Goal: Information Seeking & Learning: Check status

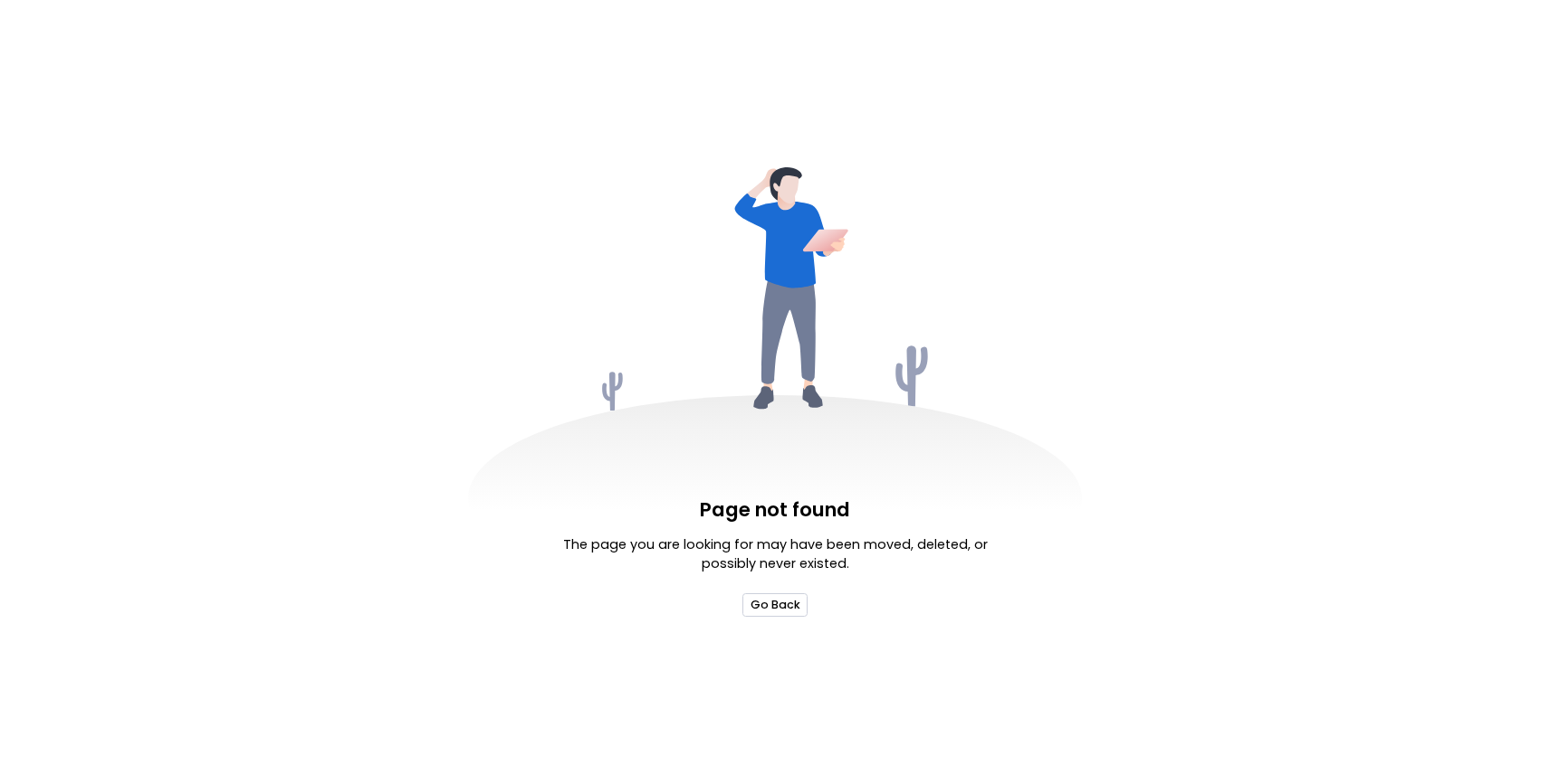
click at [782, 606] on button "Go Back" at bounding box center [774, 605] width 65 height 22
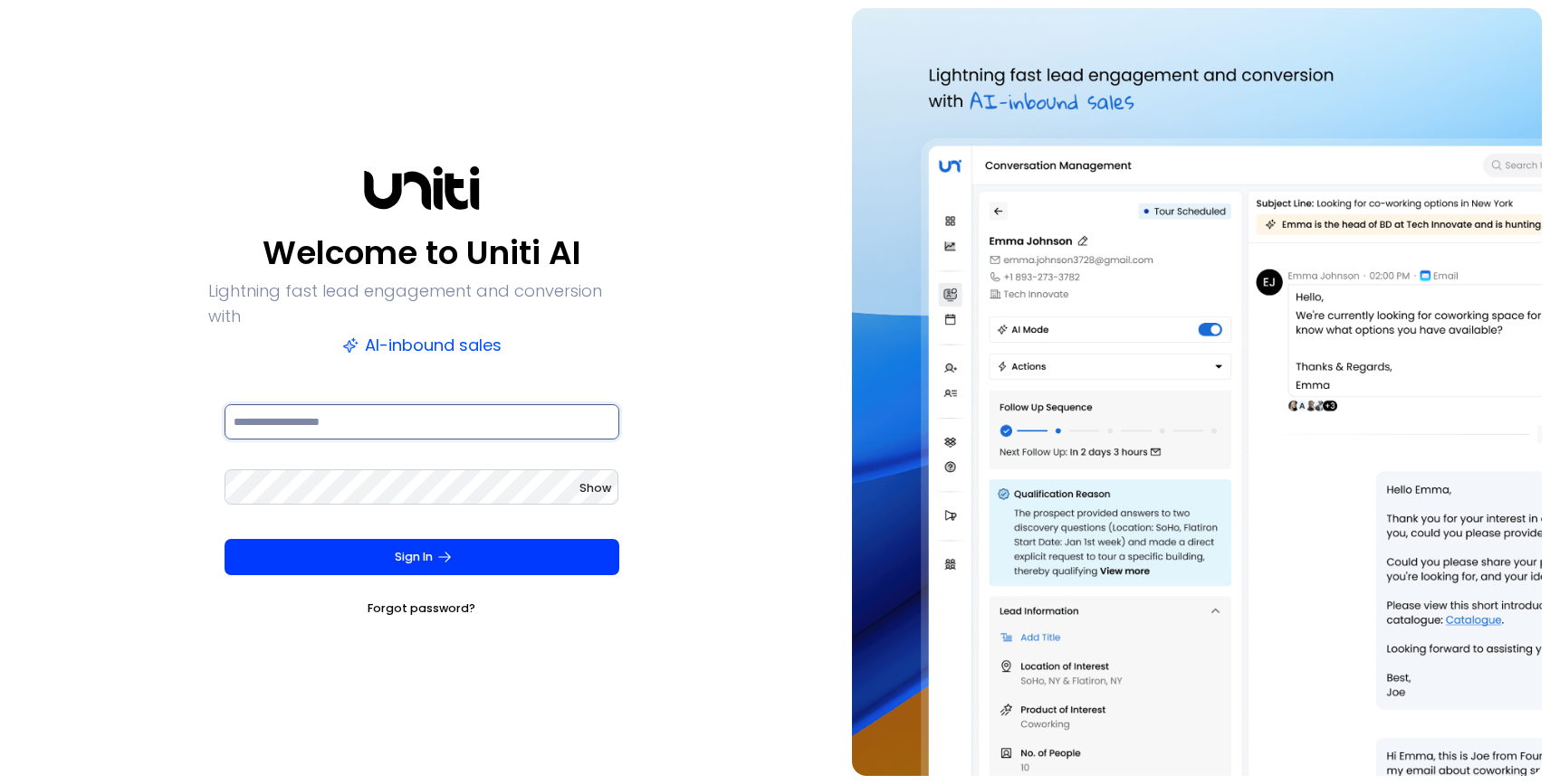
type input "**********"
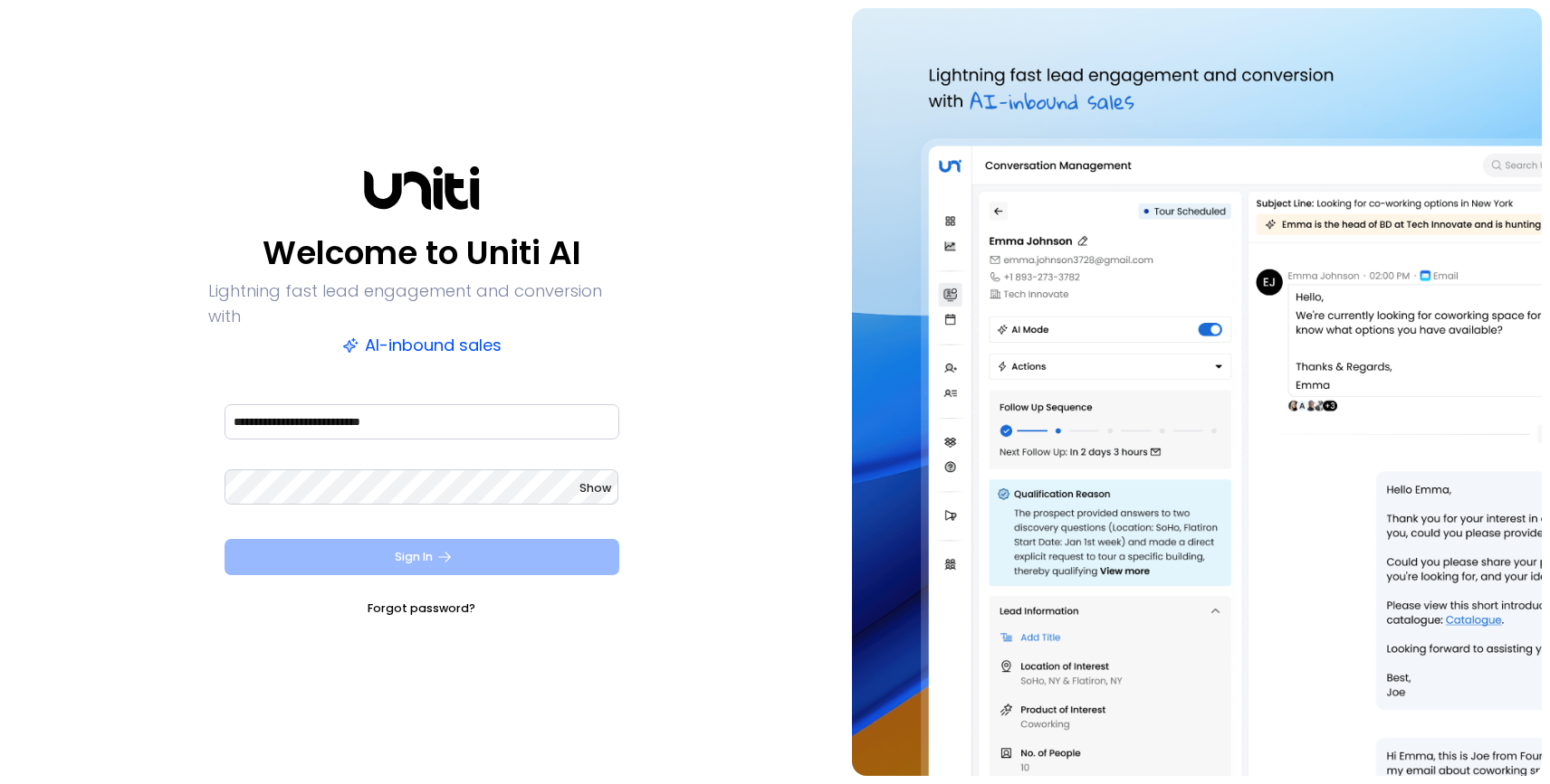
click at [413, 547] on button "Sign In" at bounding box center [422, 557] width 395 height 37
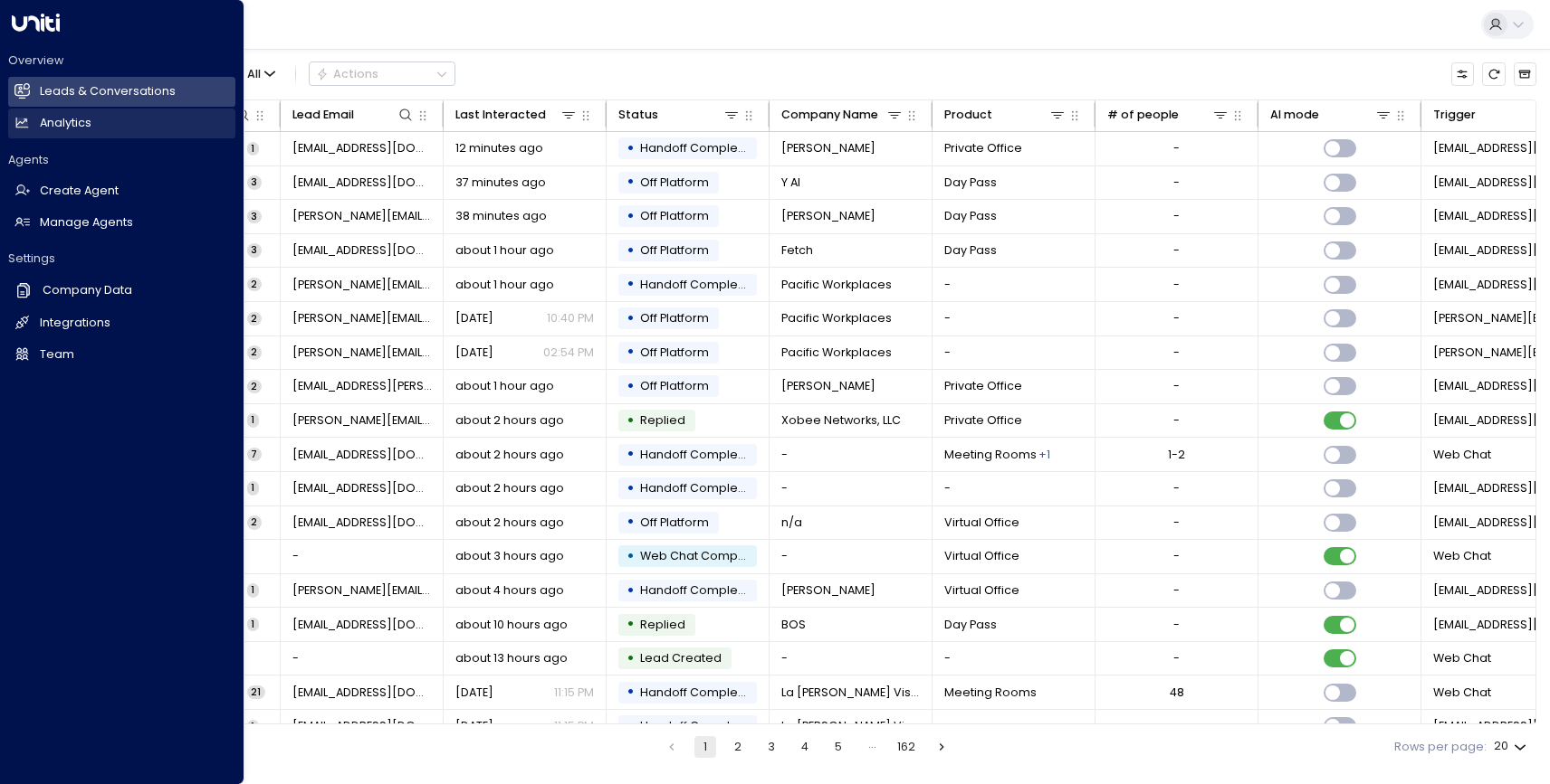
click at [28, 124] on icon at bounding box center [22, 123] width 15 height 15
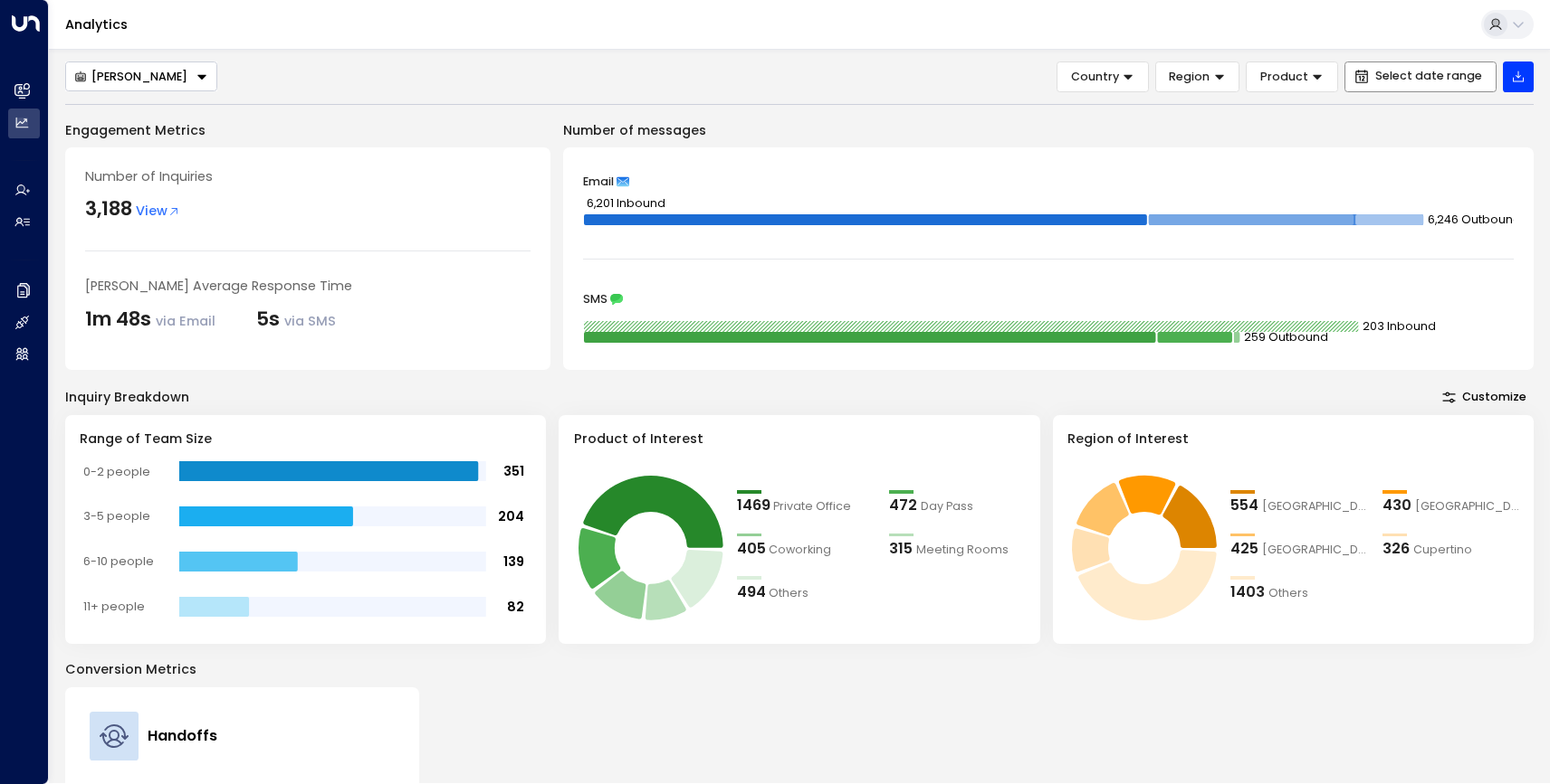
click at [1431, 77] on span "Select date range" at bounding box center [1428, 76] width 107 height 13
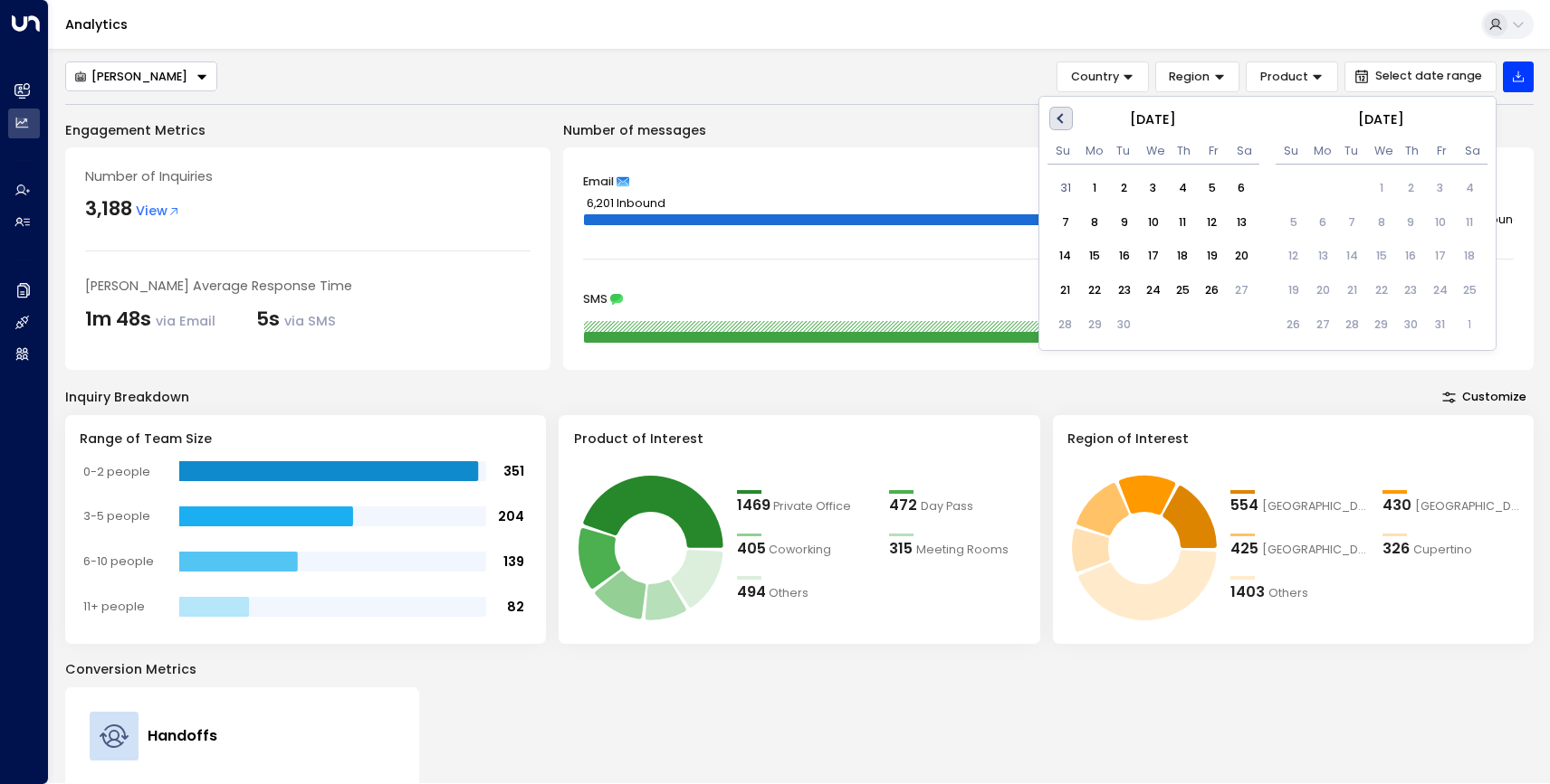
click at [1067, 116] on button "Previous Month" at bounding box center [1060, 118] width 23 height 23
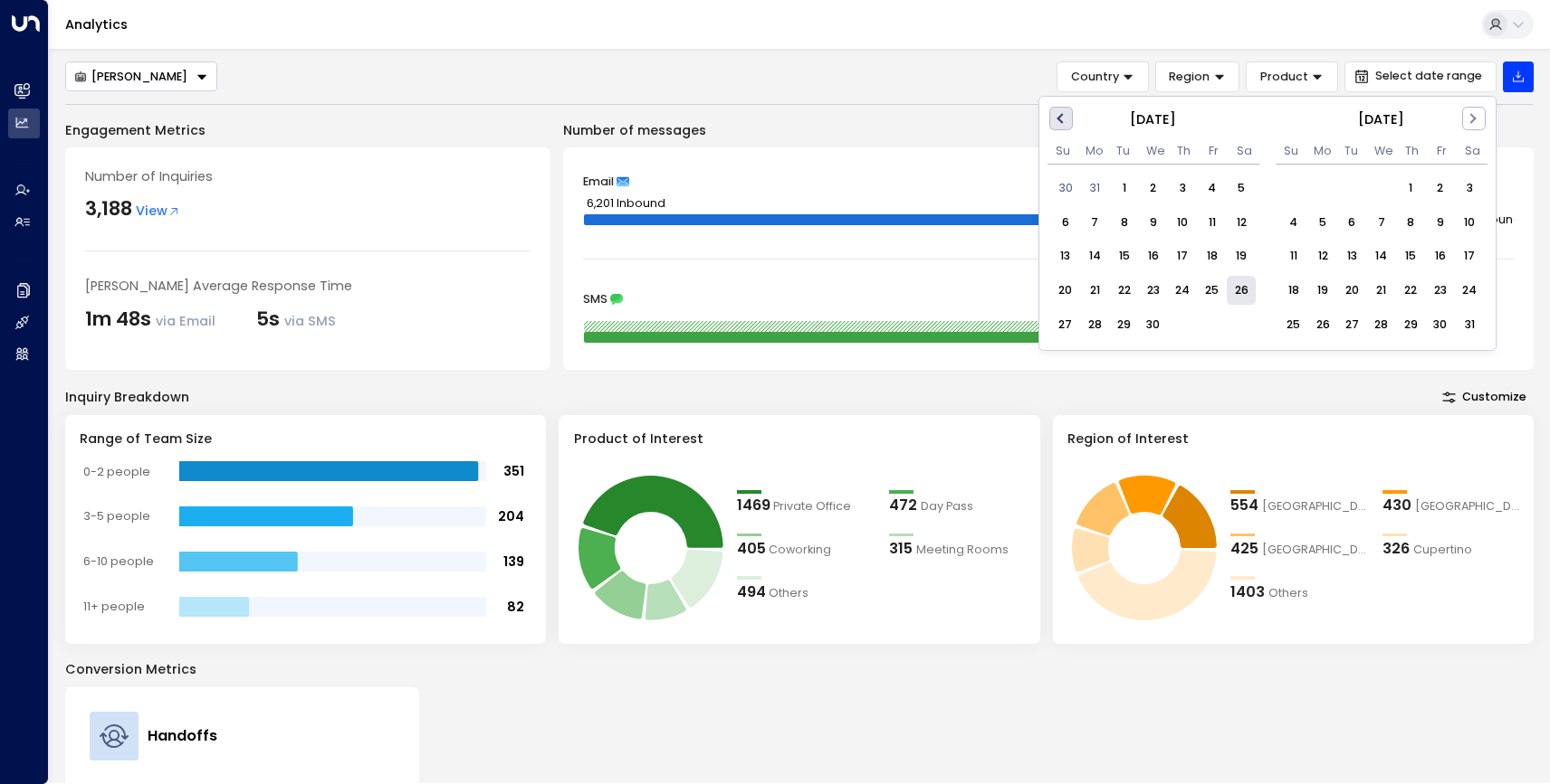
click at [1067, 116] on button "Previous Month" at bounding box center [1060, 118] width 23 height 23
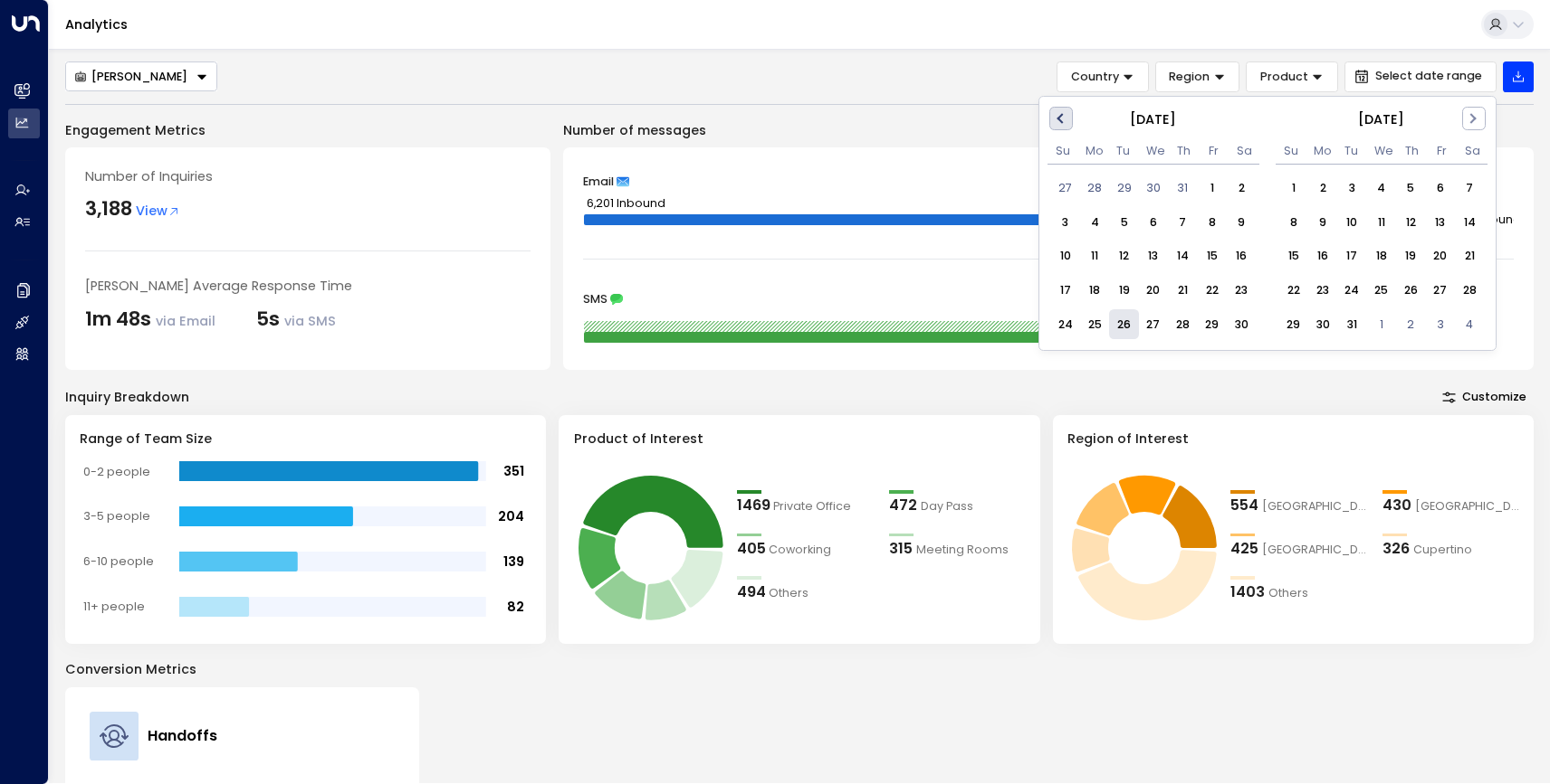
click at [1067, 116] on button "Previous Month" at bounding box center [1060, 118] width 23 height 23
click at [1133, 186] on div "1" at bounding box center [1123, 186] width 29 height 29
click at [1473, 126] on button "Next Month" at bounding box center [1473, 118] width 23 height 23
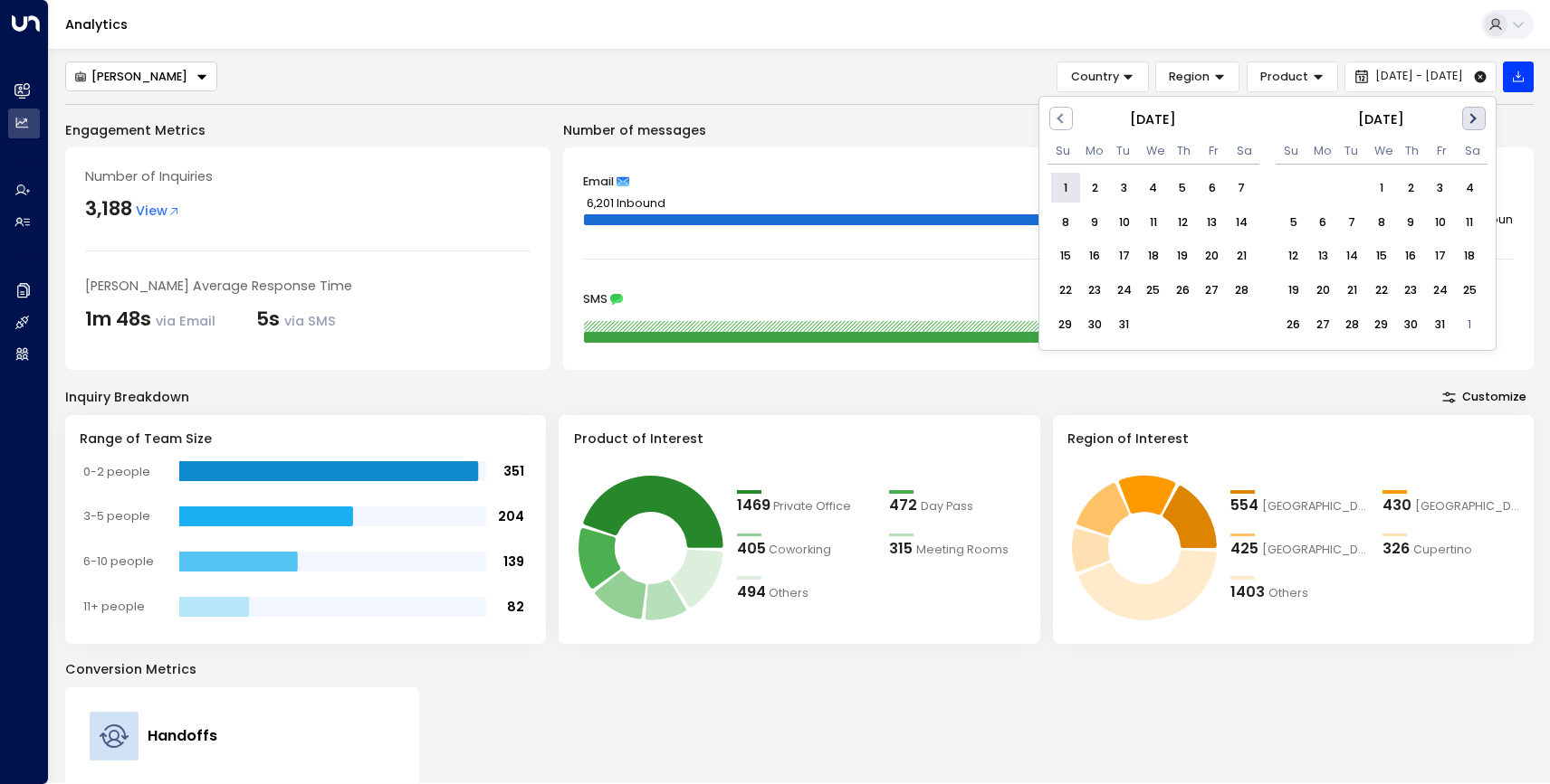
click at [1473, 126] on button "Next Month" at bounding box center [1473, 118] width 23 height 23
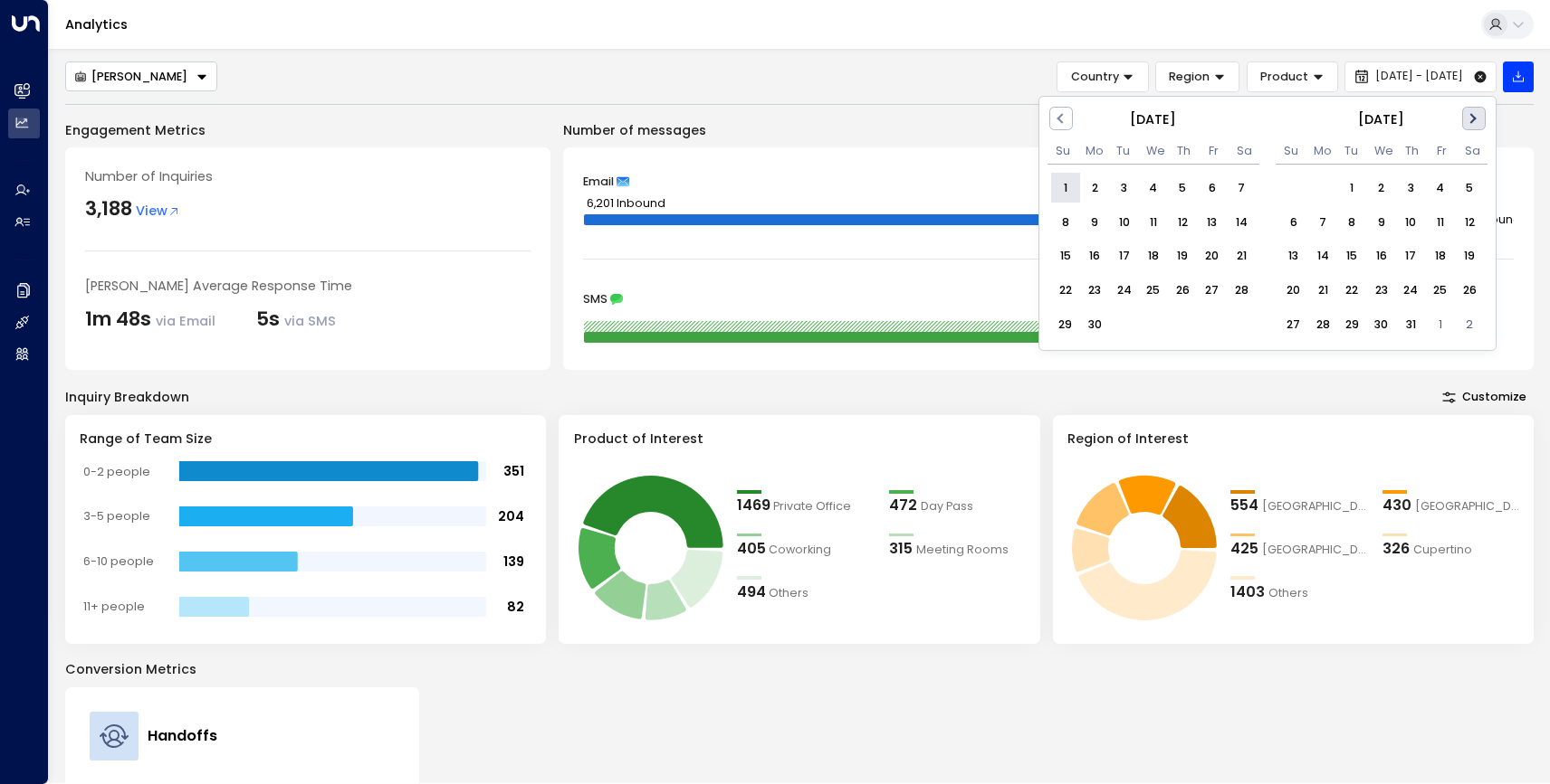
click at [1473, 126] on button "Next Month" at bounding box center [1473, 118] width 23 height 23
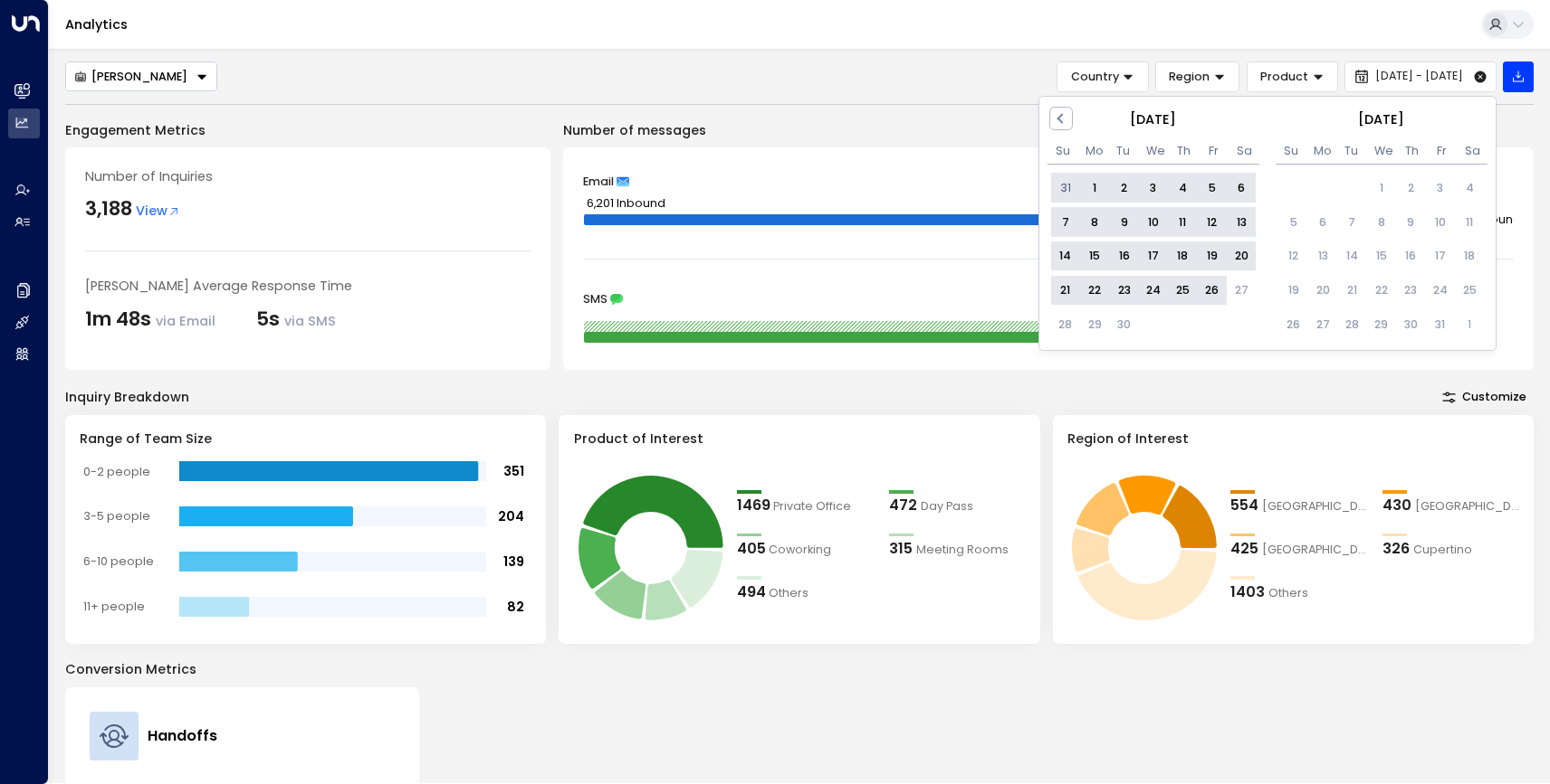
click at [1207, 297] on div "26" at bounding box center [1212, 290] width 29 height 29
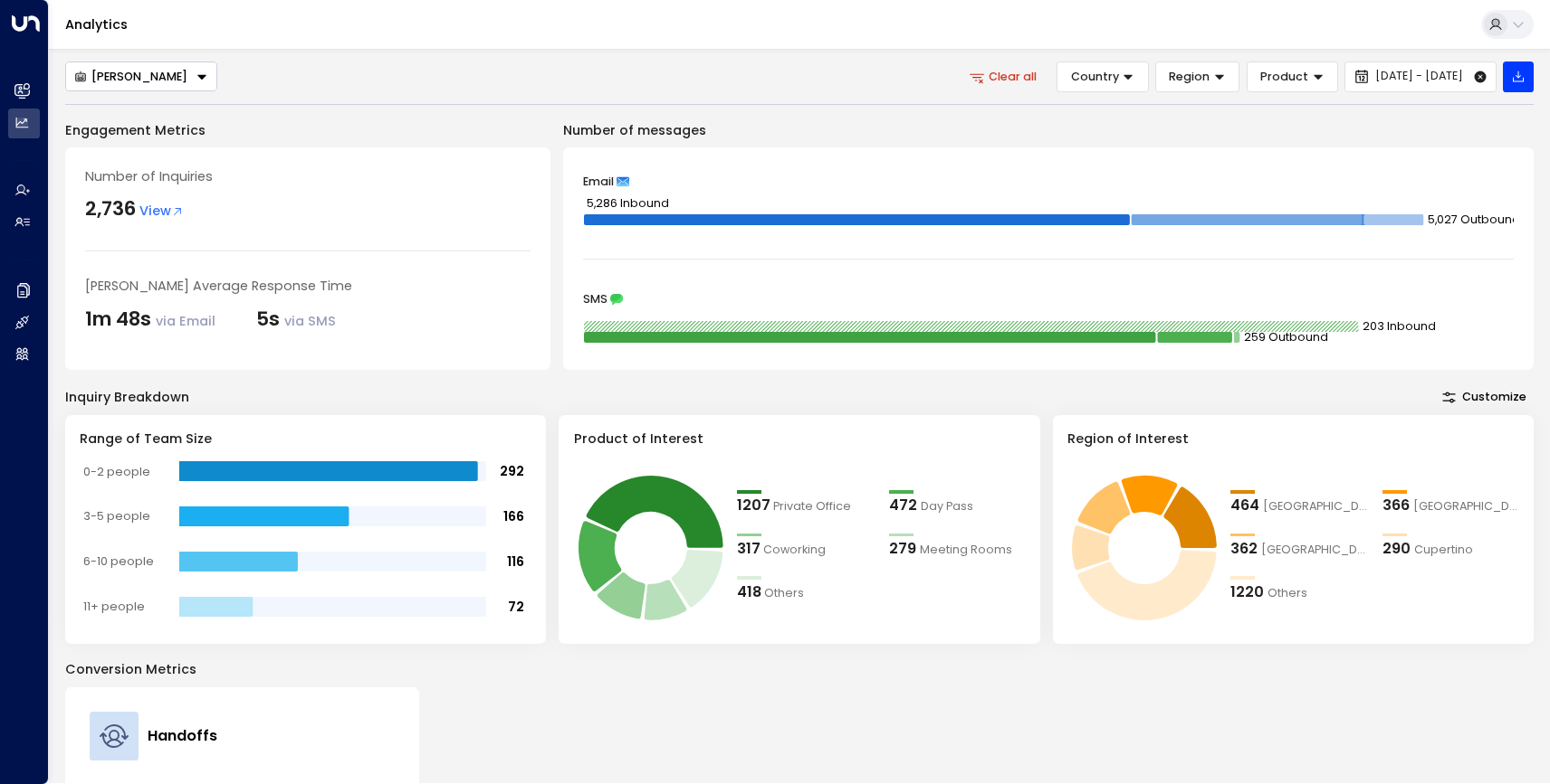
click at [166, 211] on span "View" at bounding box center [161, 211] width 44 height 20
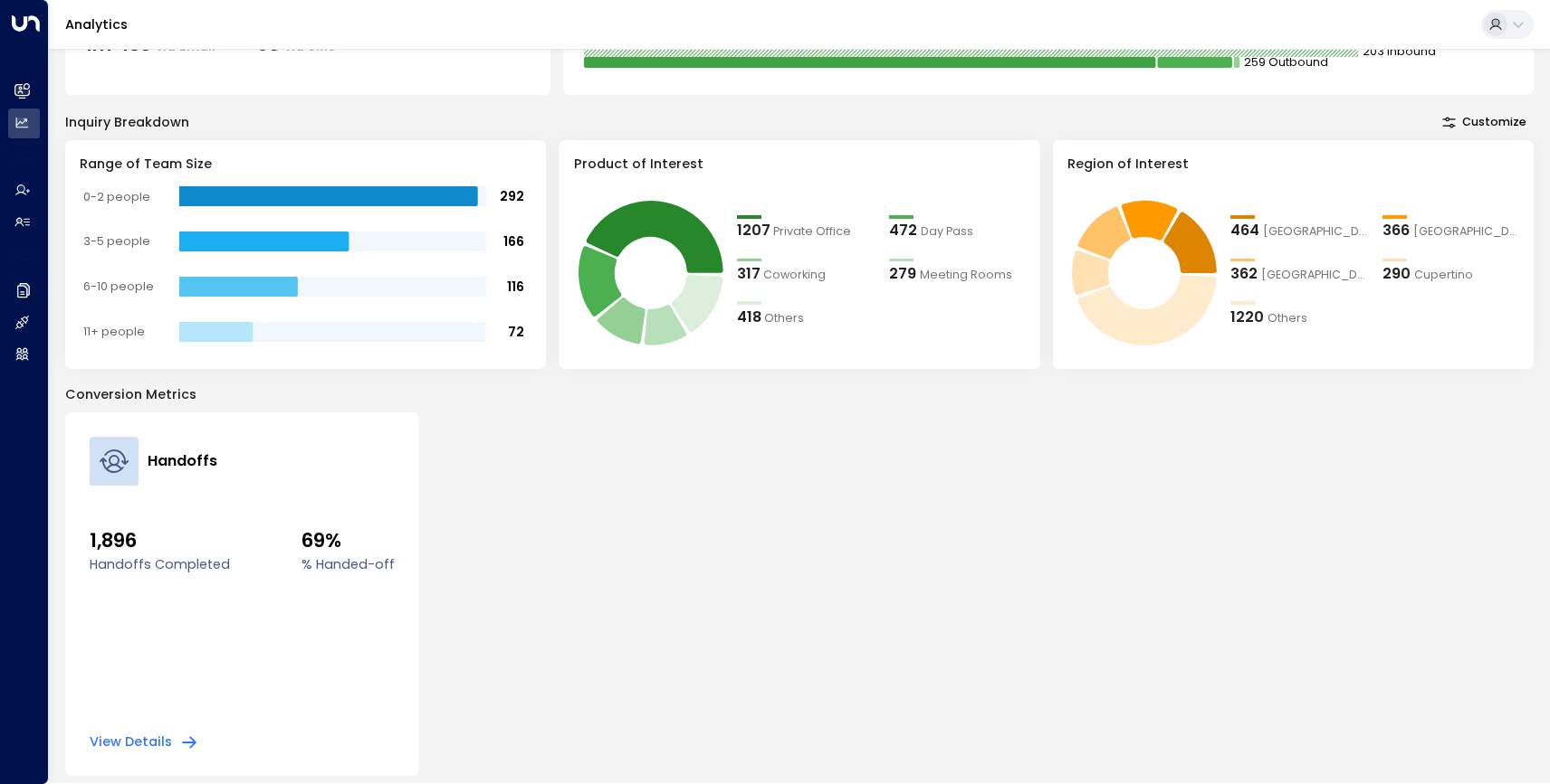
scroll to position [279, 0]
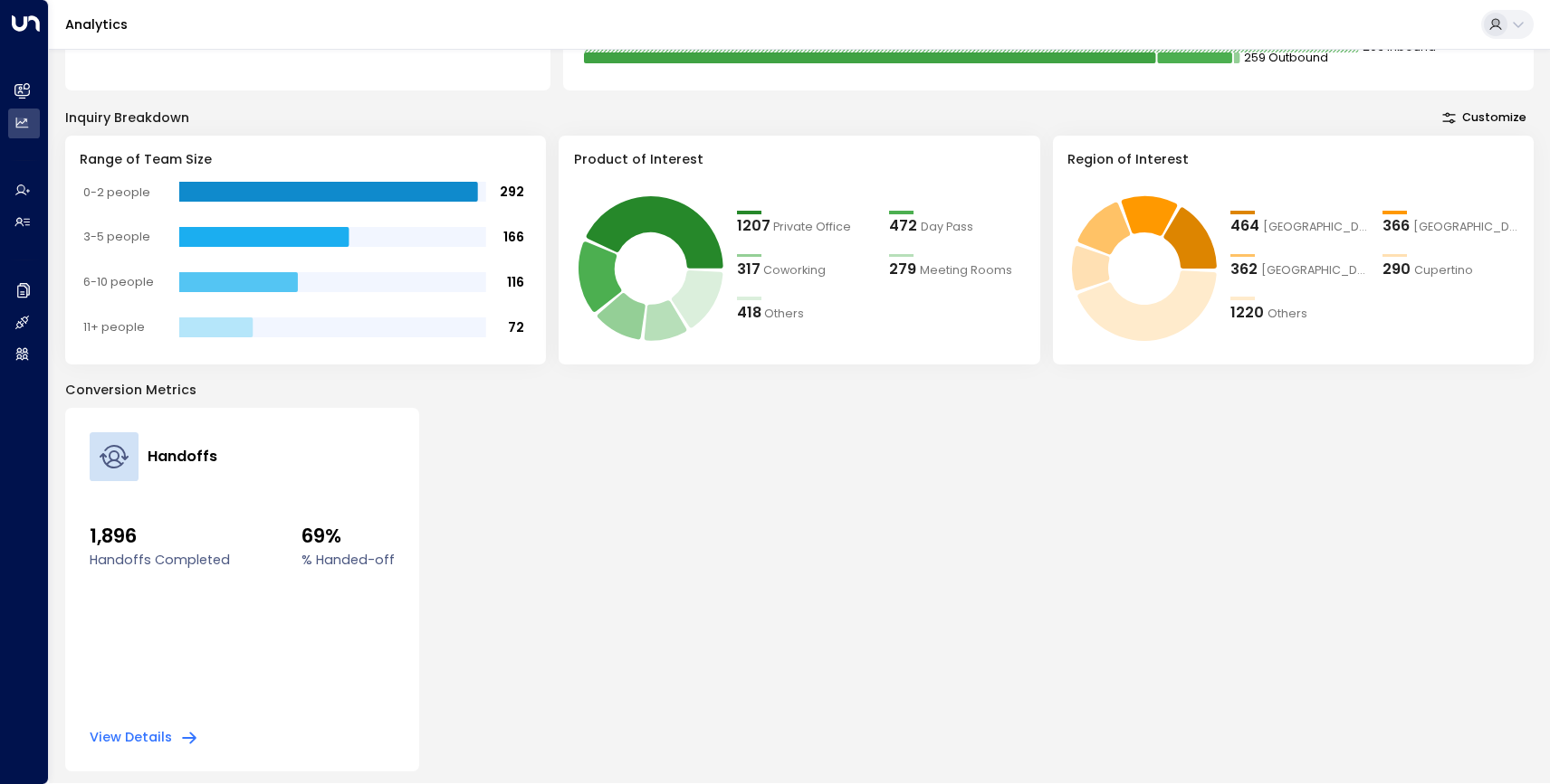
click at [135, 739] on button "View Details" at bounding box center [144, 737] width 109 height 18
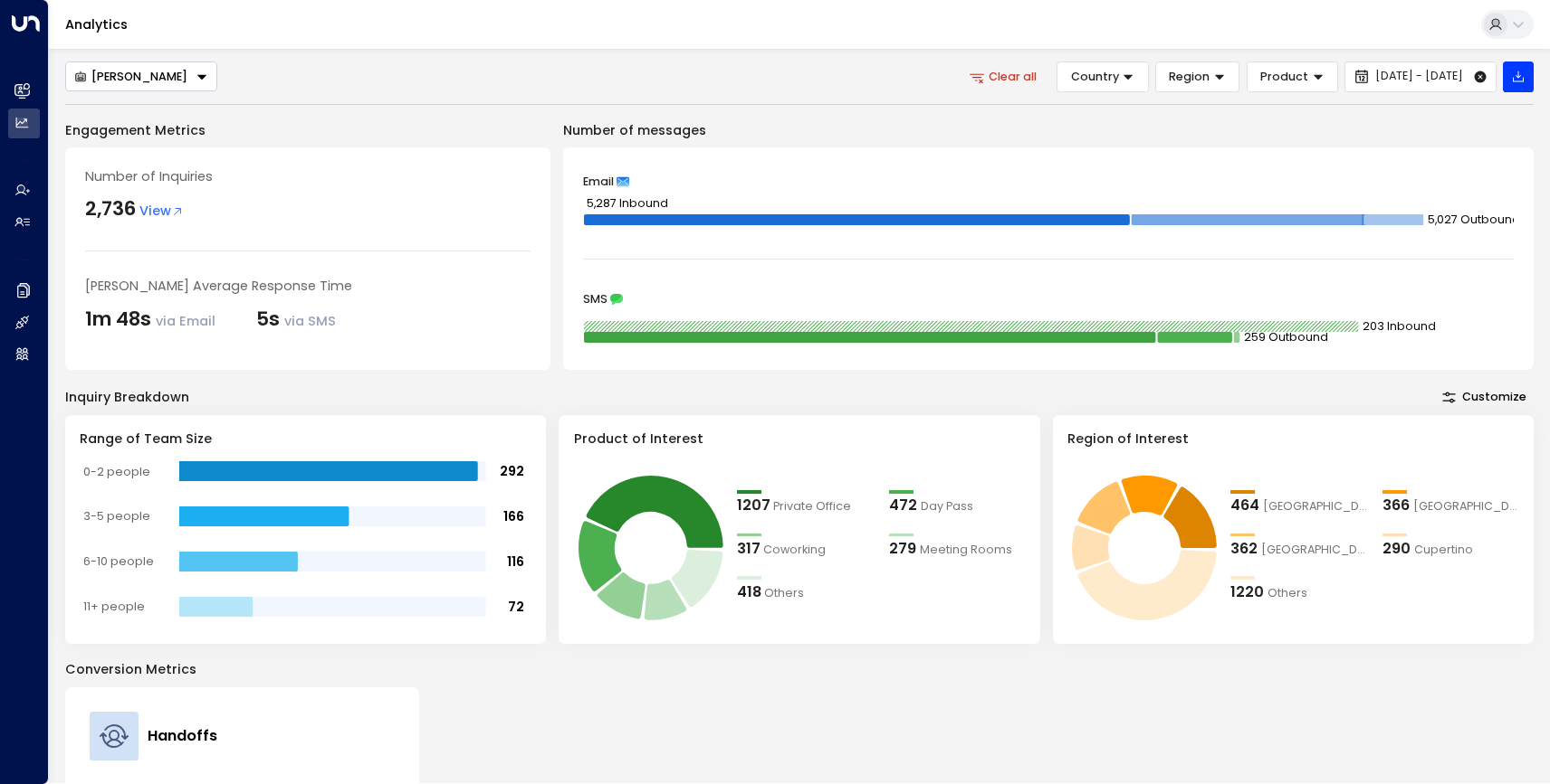
click at [172, 81] on button "[PERSON_NAME]" at bounding box center [142, 77] width 152 height 30
click at [453, 87] on div "[PERSON_NAME] [PERSON_NAME] all Country Region Product [DATE] - [DATE]" at bounding box center [799, 77] width 1468 height 31
click at [1509, 394] on button "Customize" at bounding box center [1483, 397] width 98 height 22
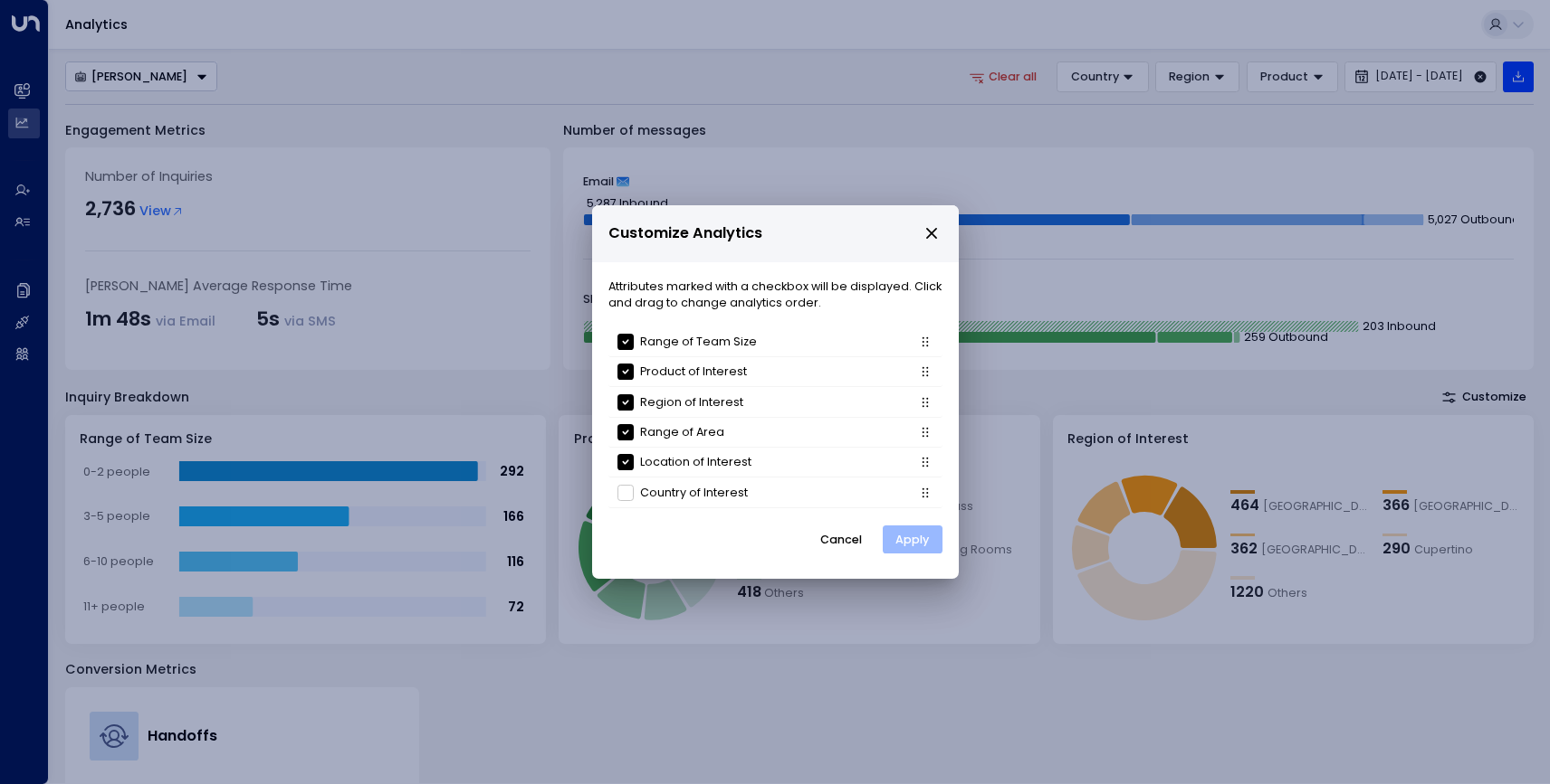
click at [920, 545] on button "Apply" at bounding box center [913, 540] width 60 height 29
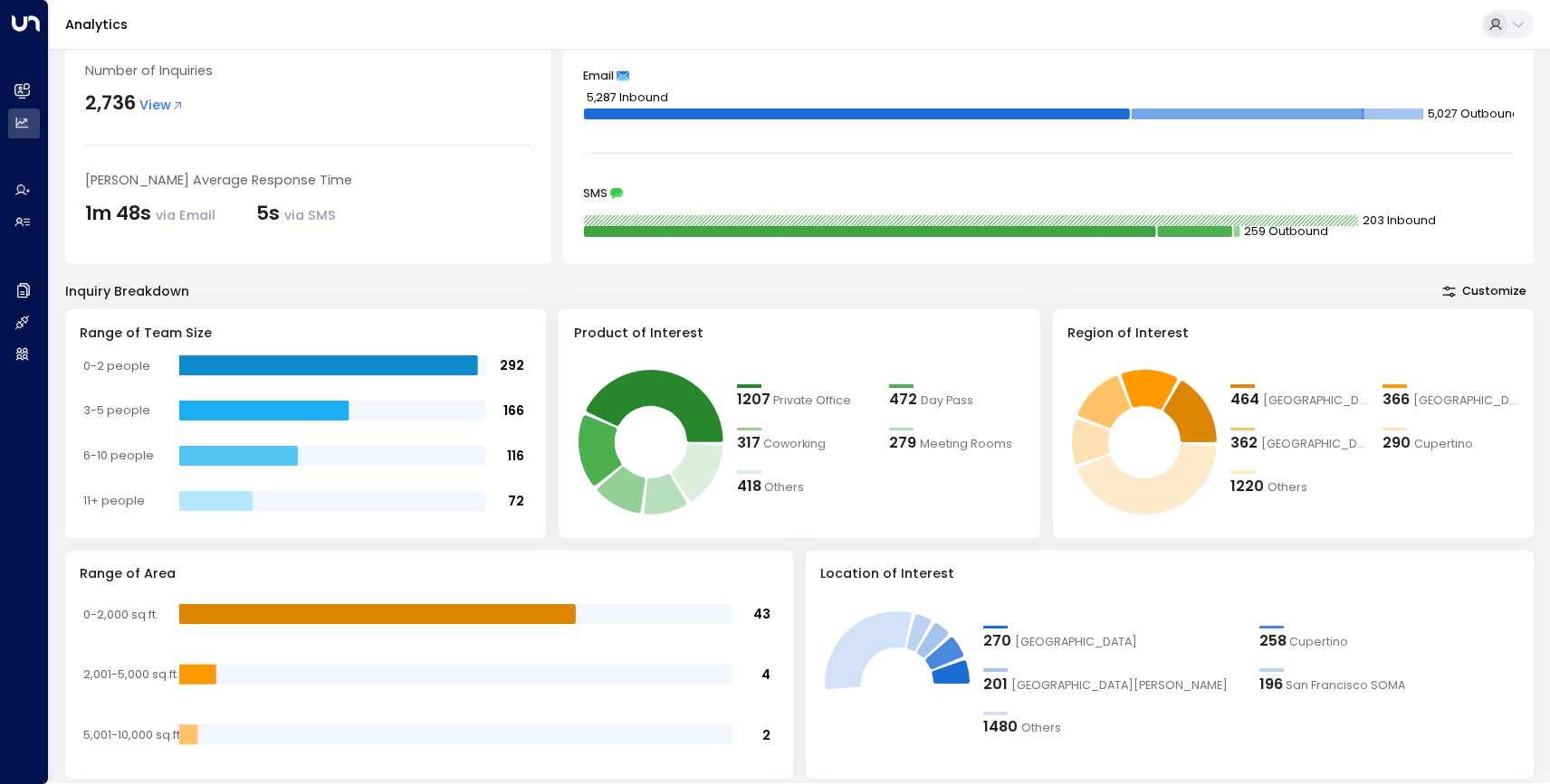
scroll to position [361, 0]
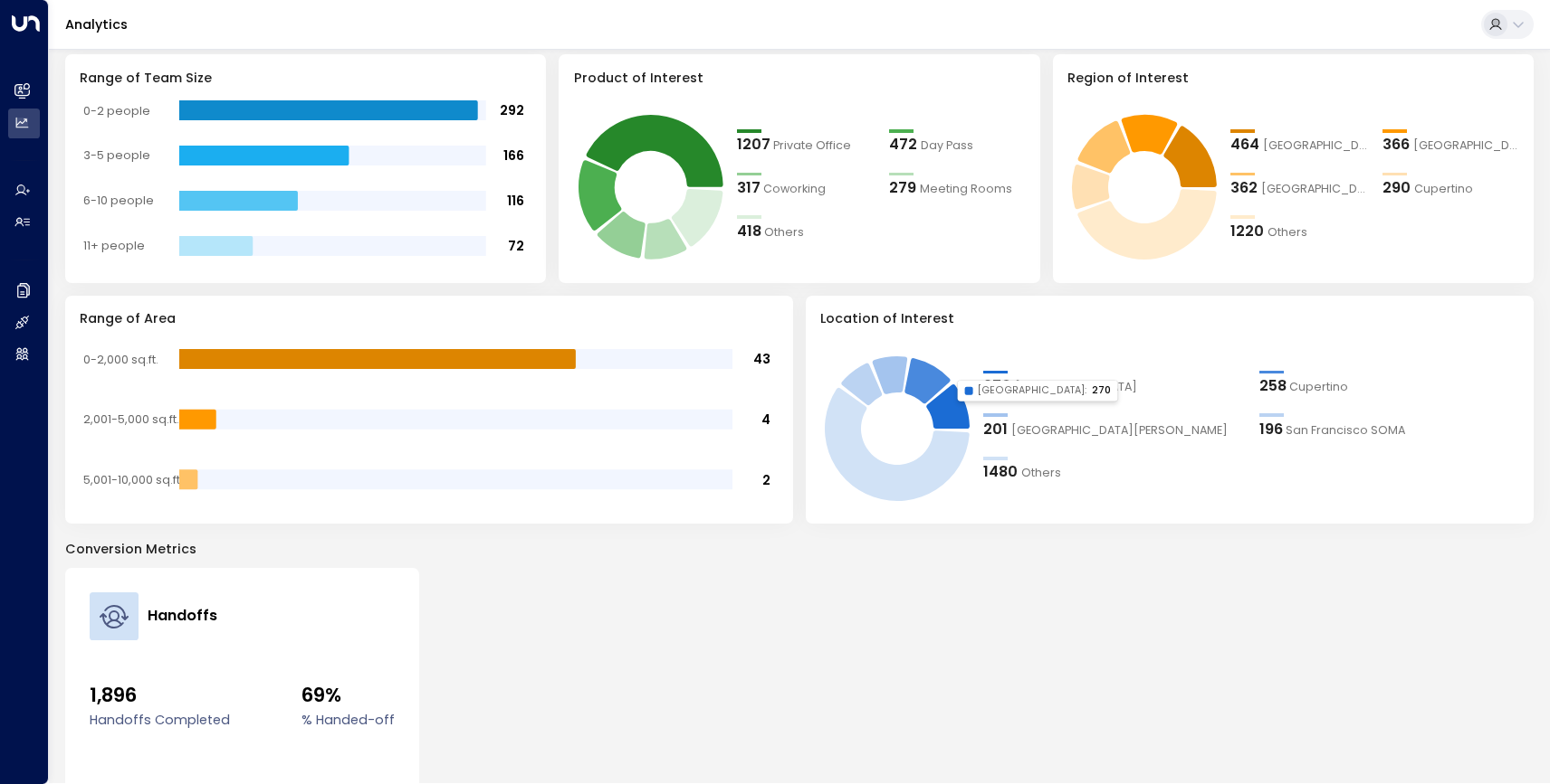
click at [1007, 581] on div "Handoffs 1,896 Handoffs Completed 69% % Handed-off View Details" at bounding box center [799, 749] width 1468 height 362
click at [1003, 472] on div "1480" at bounding box center [1000, 472] width 35 height 22
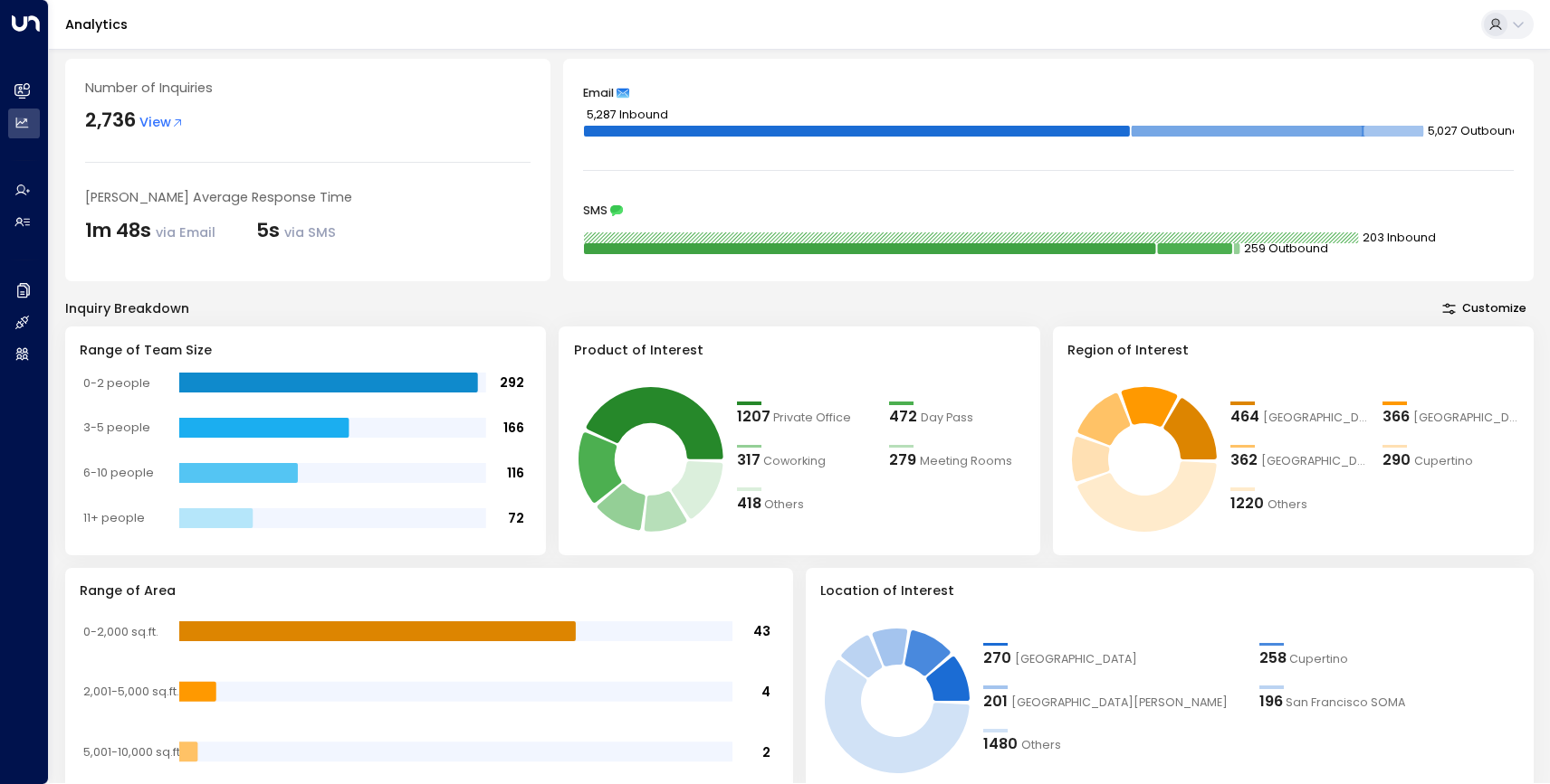
scroll to position [521, 0]
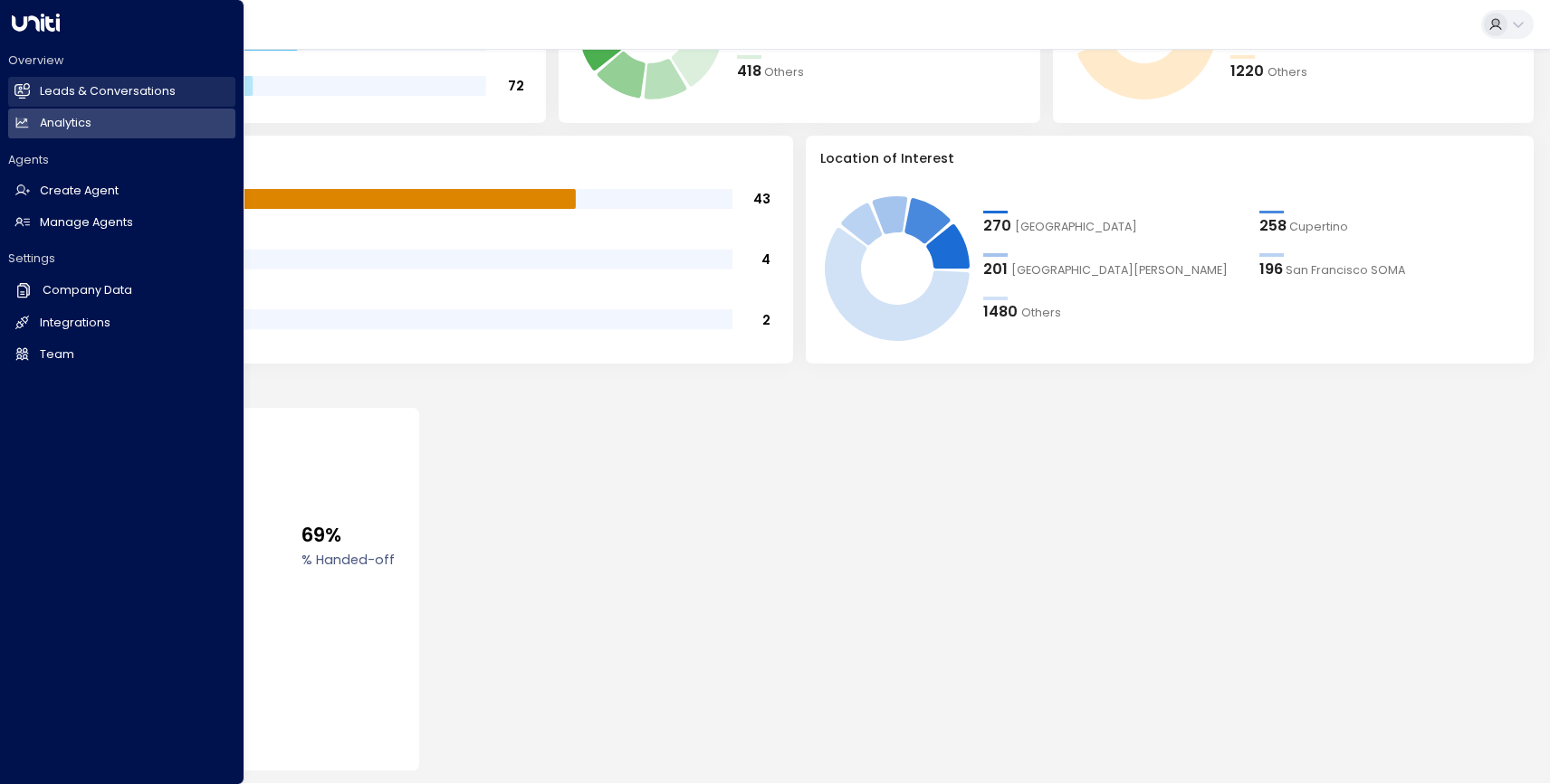
click at [107, 93] on h2 "Leads & Conversations" at bounding box center [107, 92] width 136 height 17
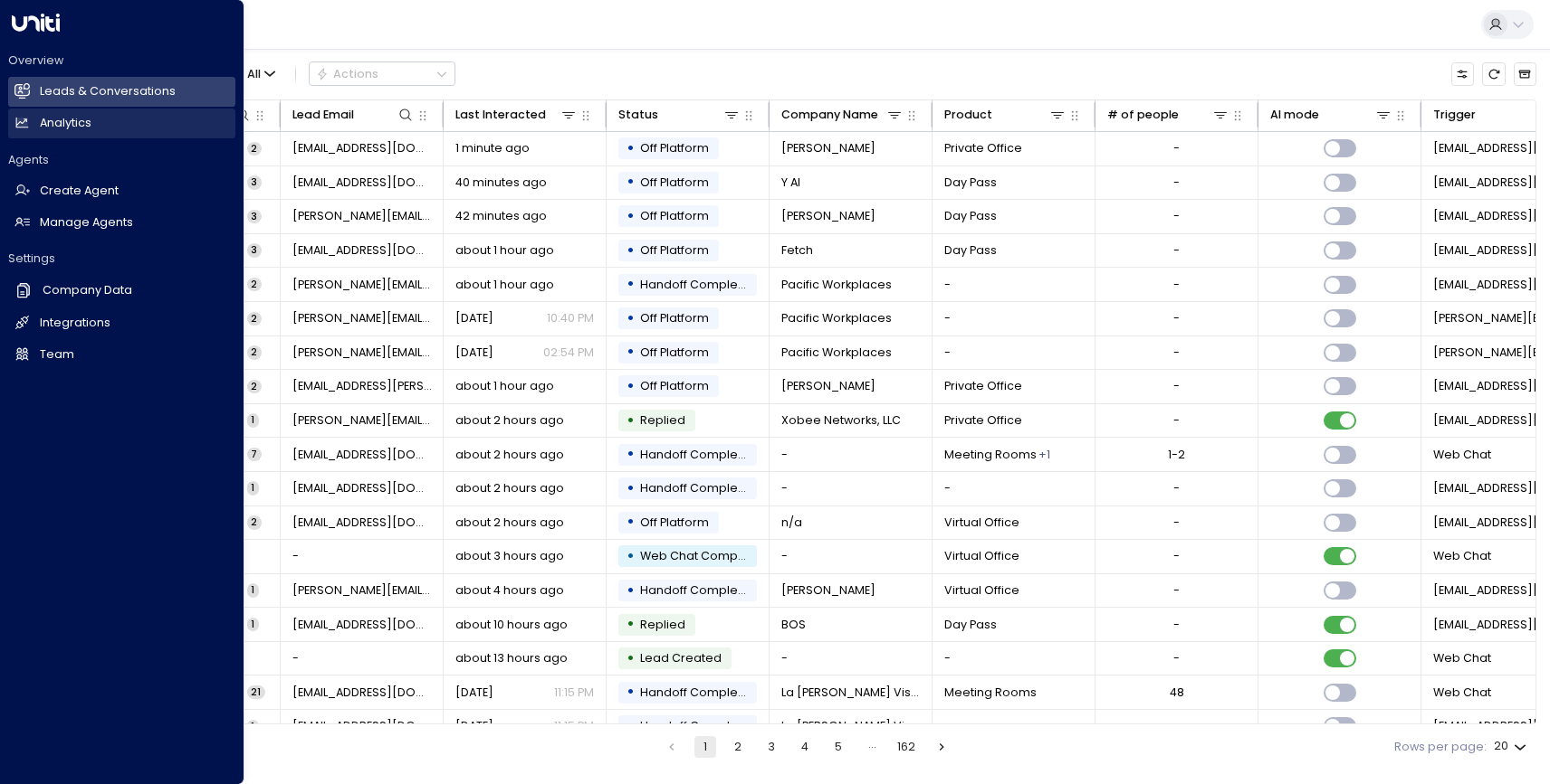
click at [29, 119] on icon at bounding box center [22, 123] width 15 height 15
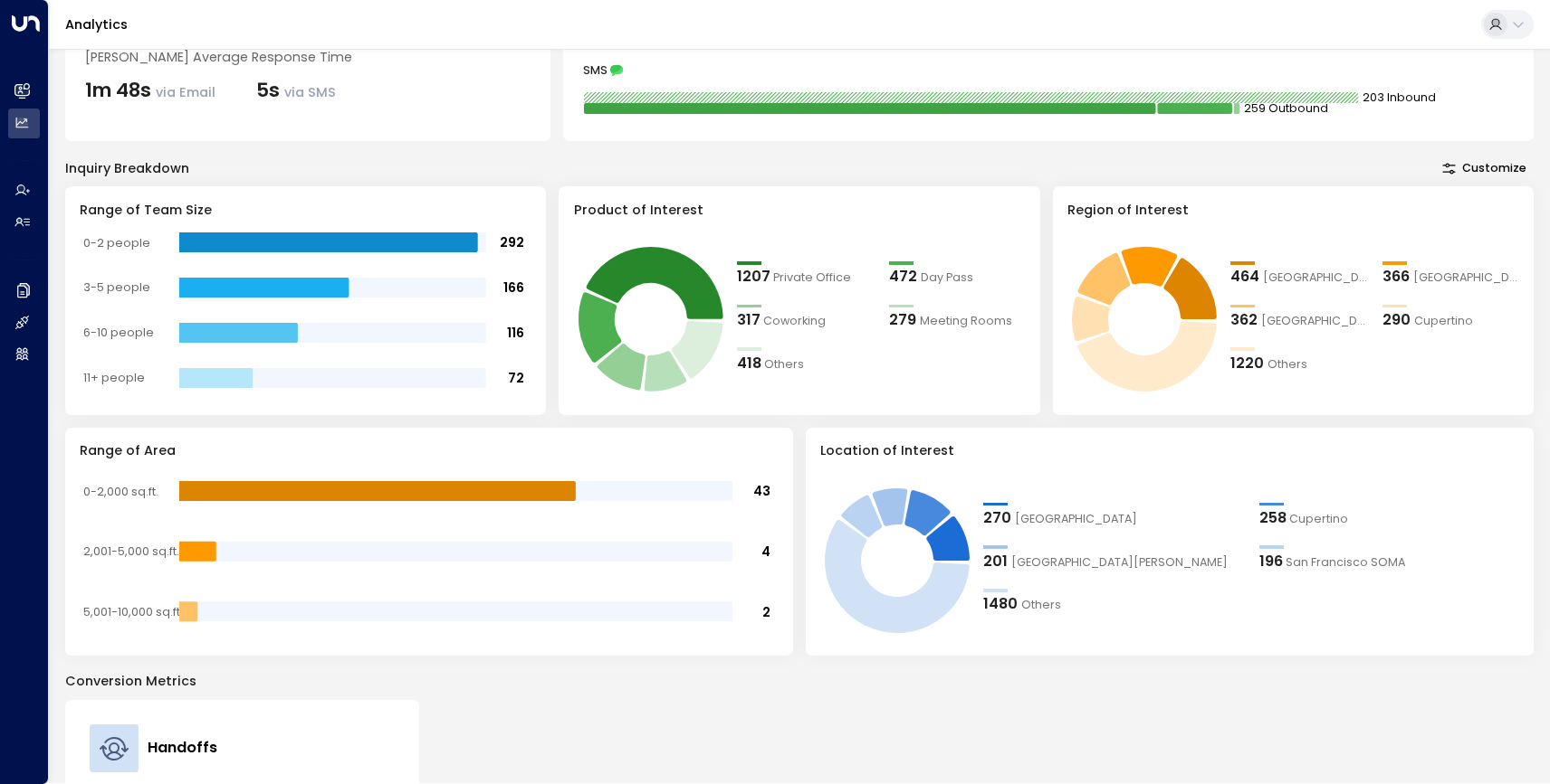
scroll to position [217, 0]
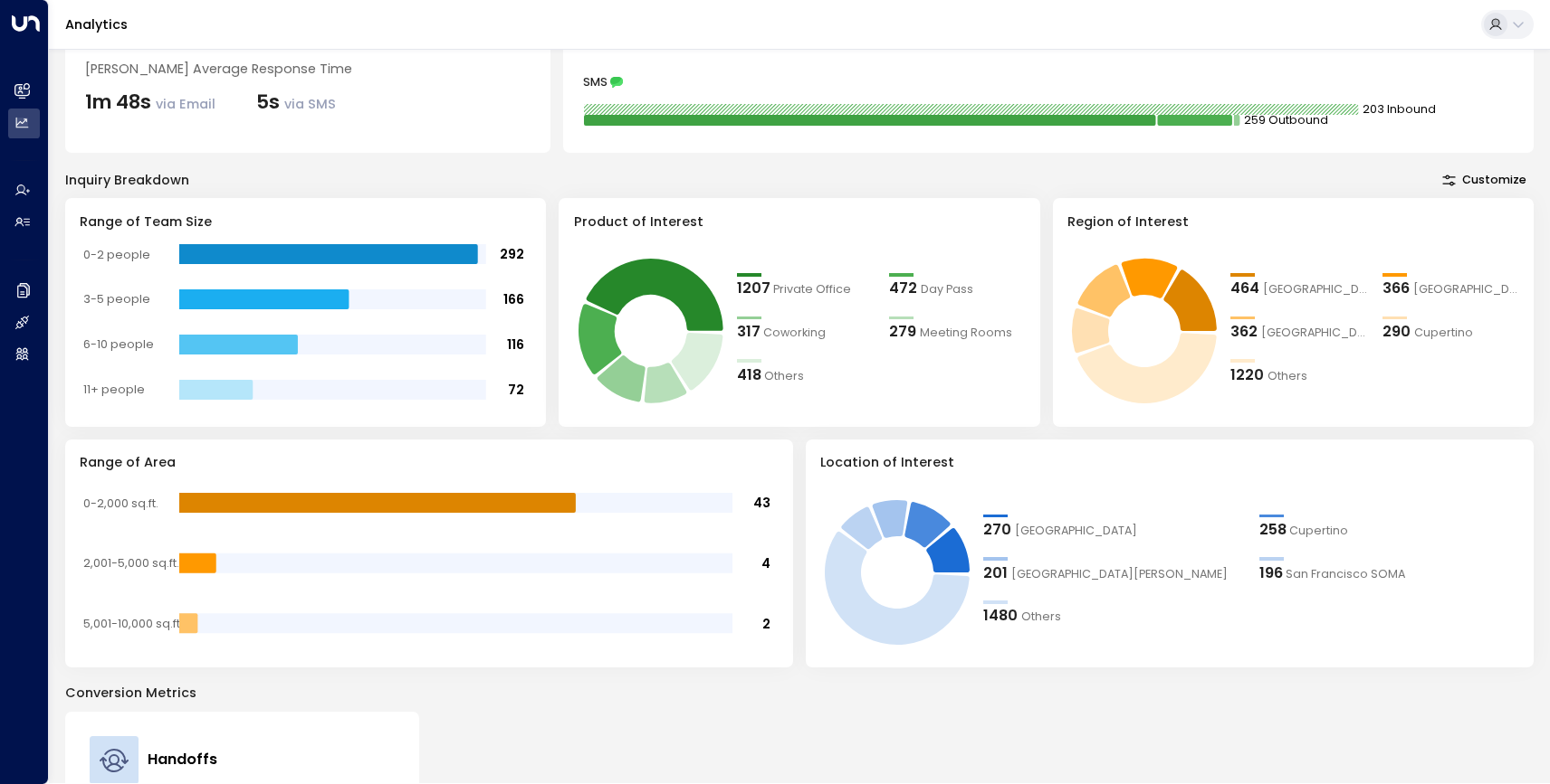
click at [1462, 172] on button "Customize" at bounding box center [1483, 181] width 98 height 22
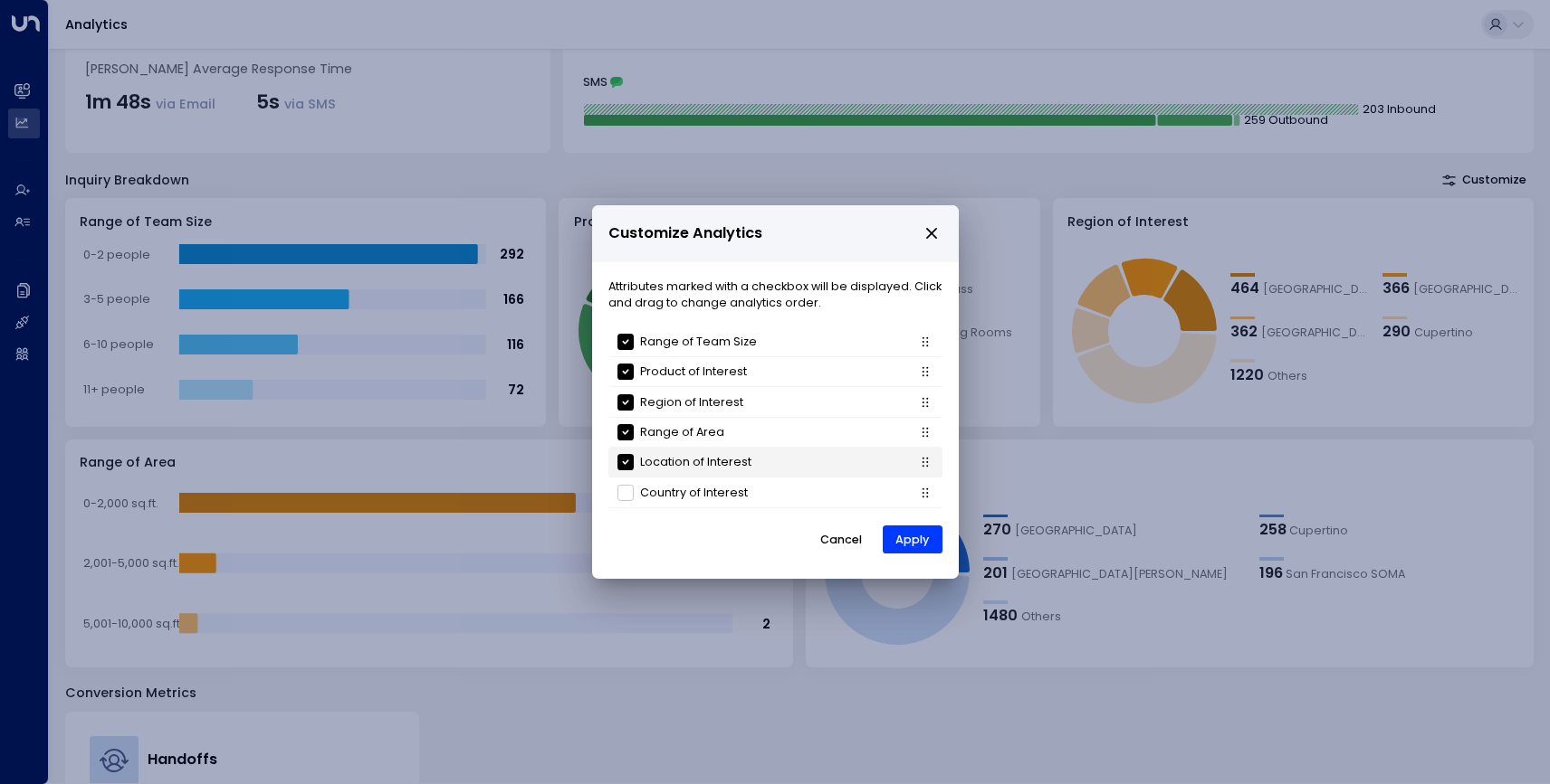
click at [668, 451] on li "Location of Interest" at bounding box center [775, 463] width 334 height 30
click at [914, 542] on button "Apply" at bounding box center [913, 540] width 60 height 29
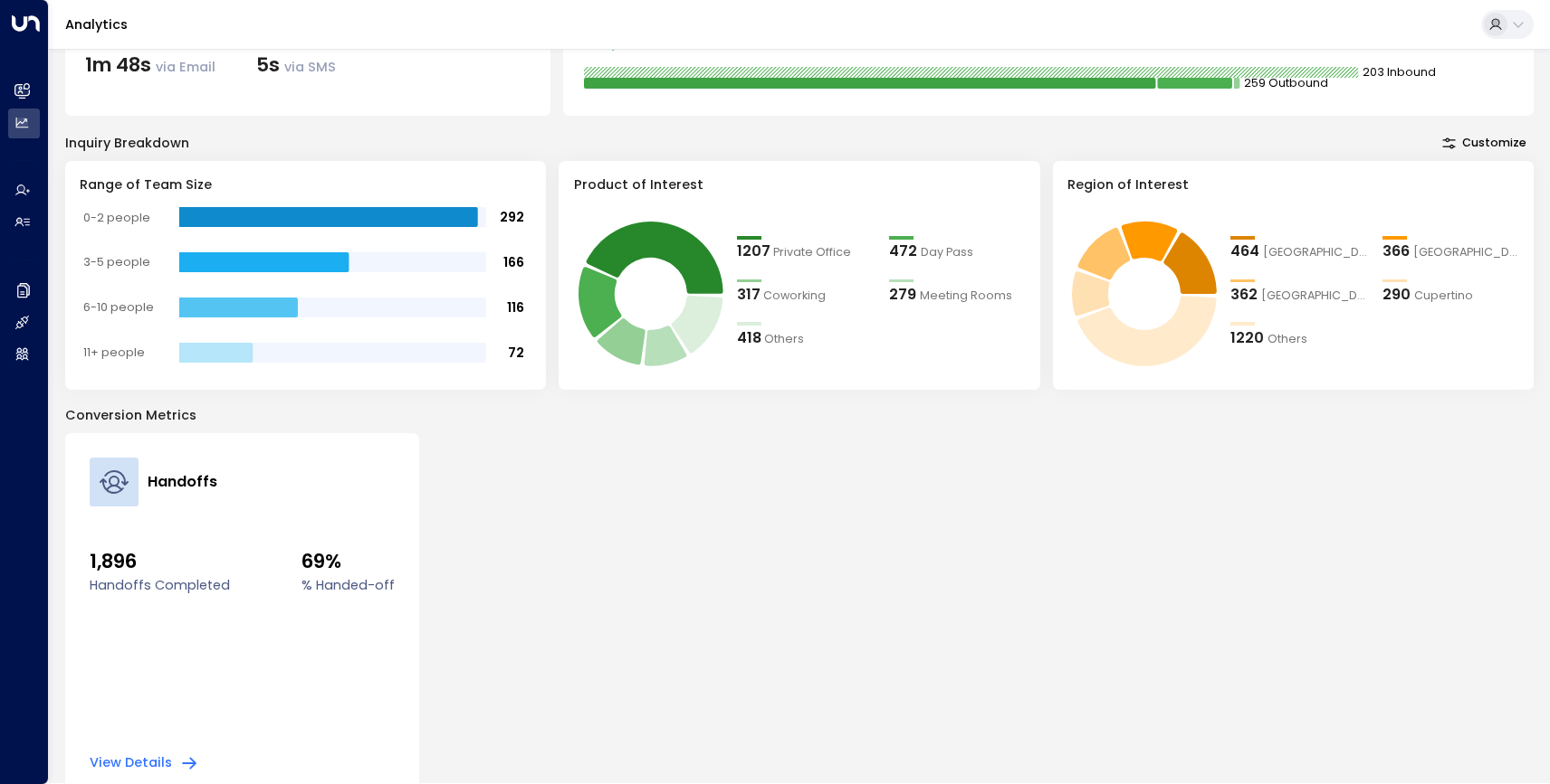
scroll to position [279, 0]
